Goal: Task Accomplishment & Management: Manage account settings

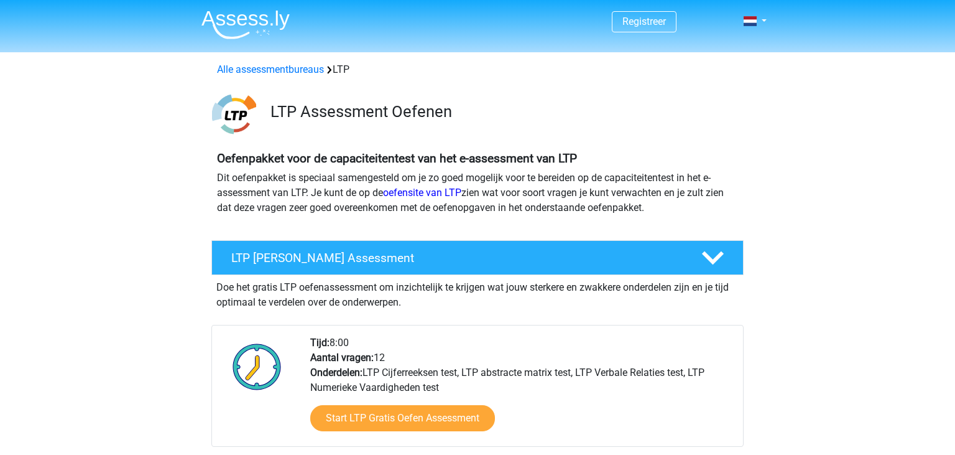
click at [765, 22] on div "Registreer Nederlands" at bounding box center [477, 22] width 591 height 40
click at [756, 24] on span at bounding box center [750, 21] width 13 height 10
click at [712, 69] on link "Login" at bounding box center [719, 70] width 86 height 20
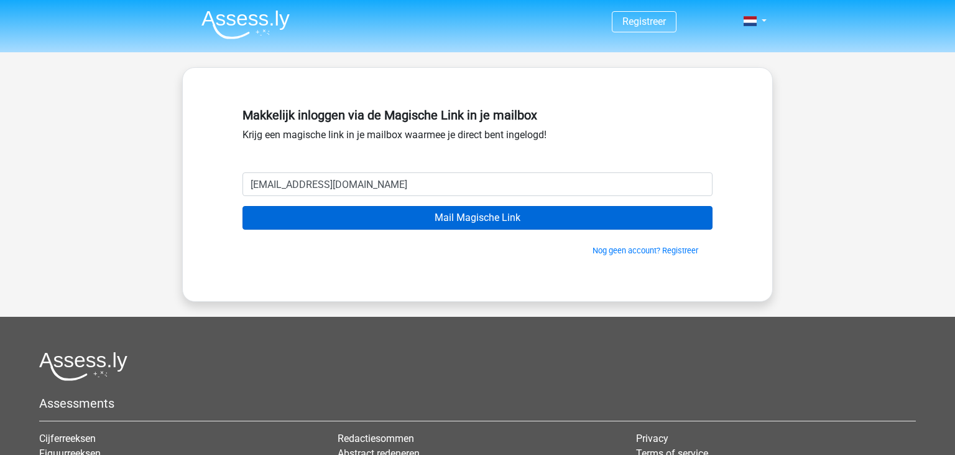
type input "[EMAIL_ADDRESS][DOMAIN_NAME]"
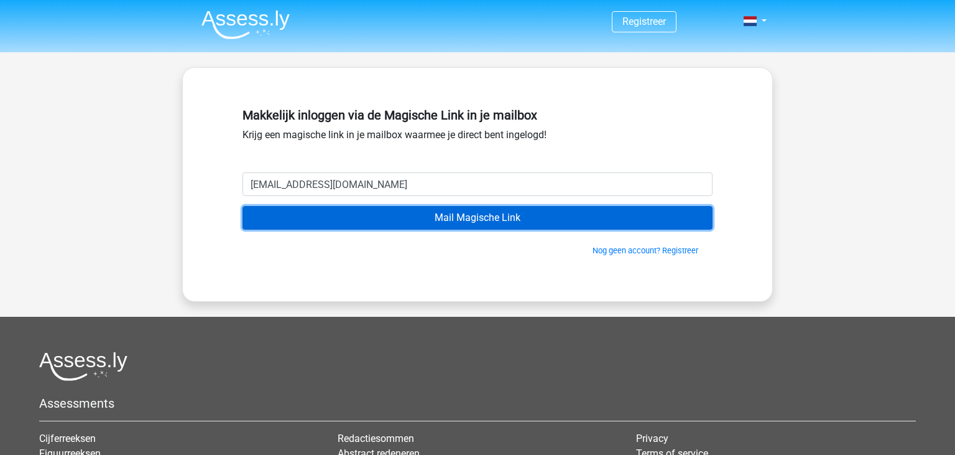
click at [499, 216] on input "Mail Magische Link" at bounding box center [478, 218] width 470 height 24
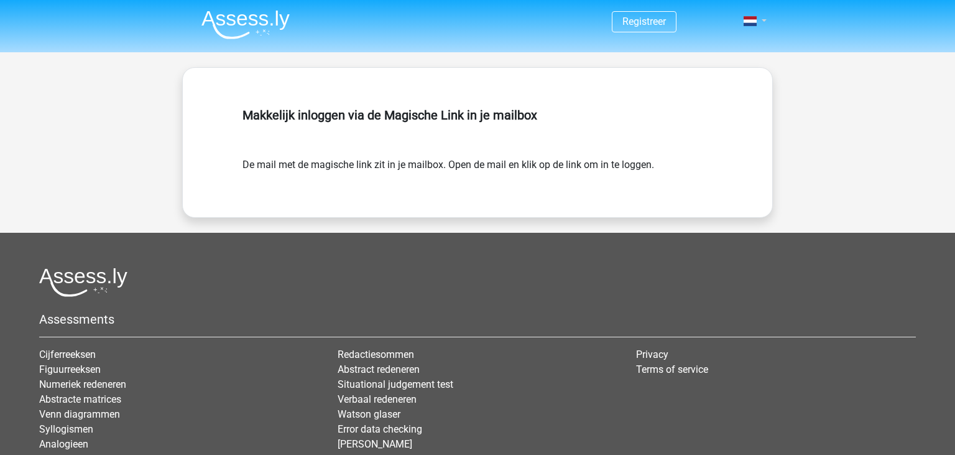
click at [761, 16] on link at bounding box center [751, 21] width 25 height 15
click at [705, 49] on link "Login" at bounding box center [719, 50] width 86 height 20
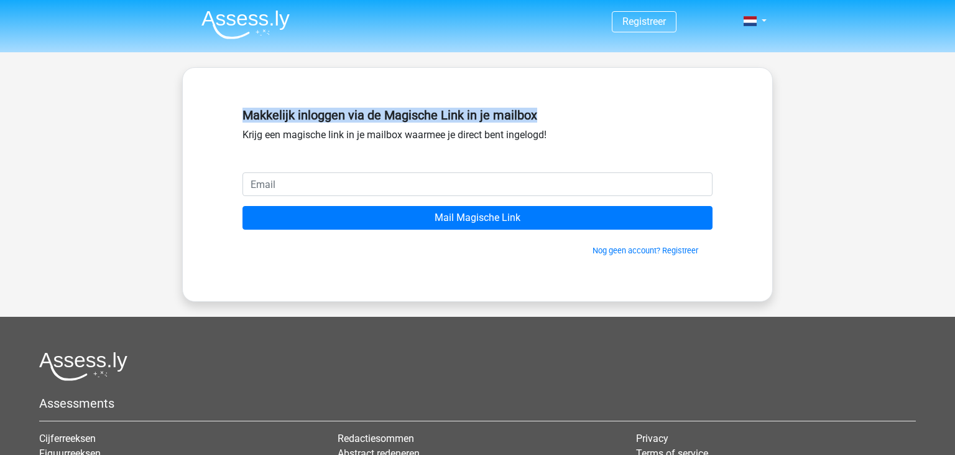
drag, startPoint x: 163, startPoint y: 83, endPoint x: 955, endPoint y: 83, distance: 791.8
click at [955, 83] on html "Registreer" at bounding box center [477, 322] width 955 height 645
click at [640, 21] on link "Registreer" at bounding box center [645, 22] width 44 height 12
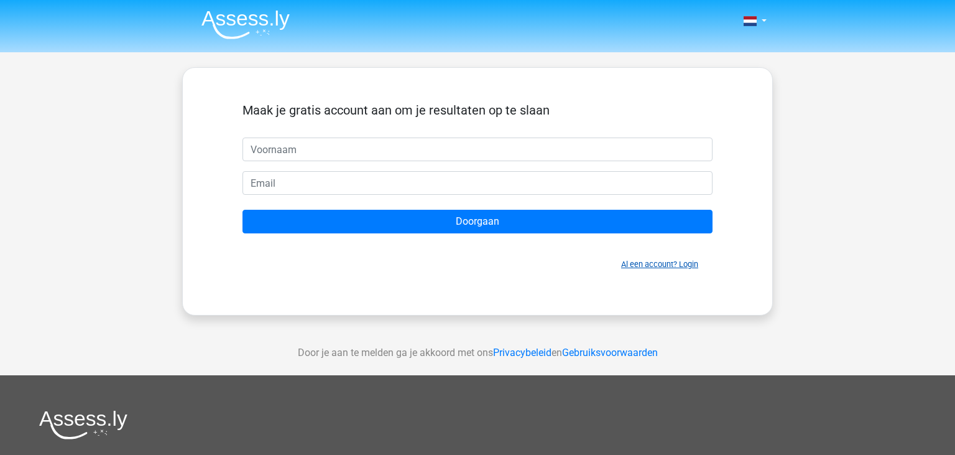
click at [685, 266] on link "Al een account? Login" at bounding box center [659, 263] width 77 height 9
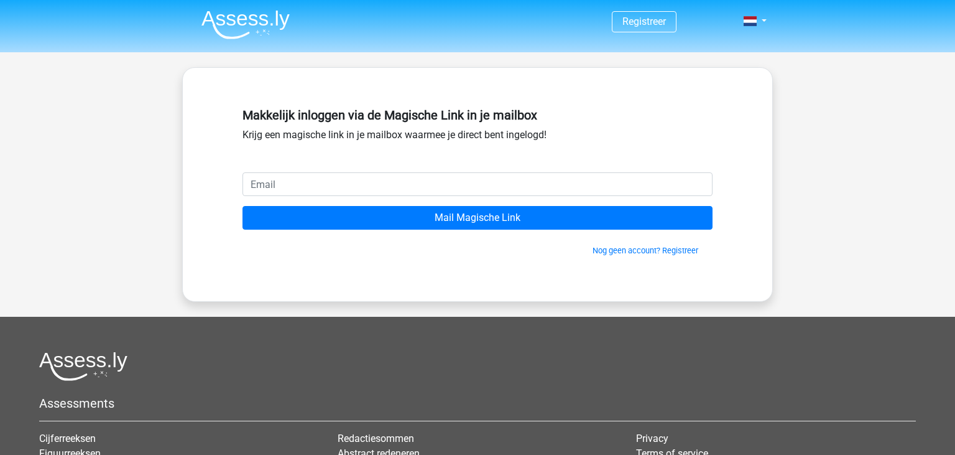
click at [909, 223] on div "Registreer" at bounding box center [477, 322] width 955 height 645
